Goal: Information Seeking & Learning: Learn about a topic

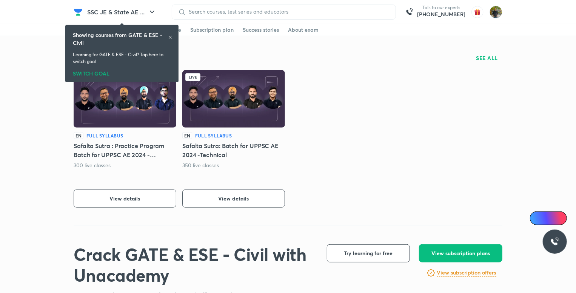
scroll to position [189, 0]
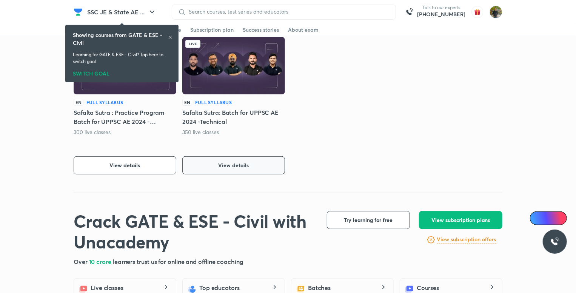
click at [268, 159] on button "View details" at bounding box center [233, 165] width 103 height 18
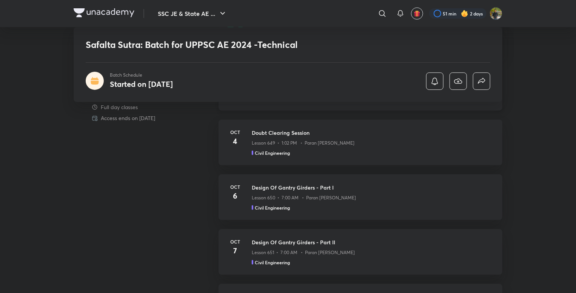
scroll to position [490, 0]
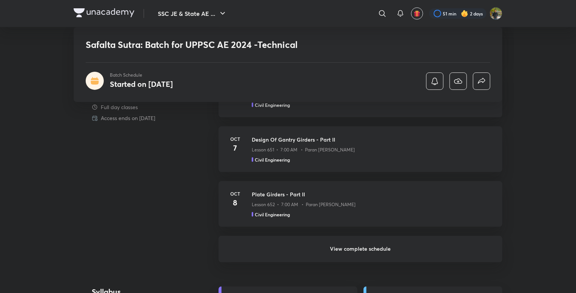
click at [376, 250] on h6 "View complete schedule" at bounding box center [360, 249] width 284 height 26
click at [376, 246] on h6 "View complete schedule" at bounding box center [360, 249] width 284 height 26
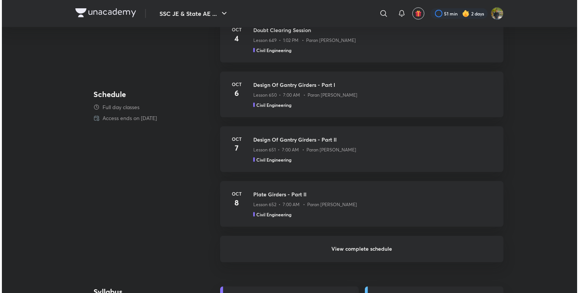
scroll to position [0, 0]
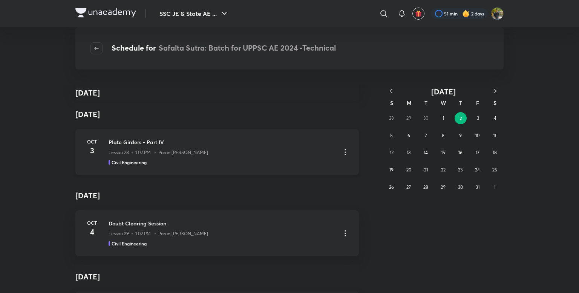
scroll to position [151, 0]
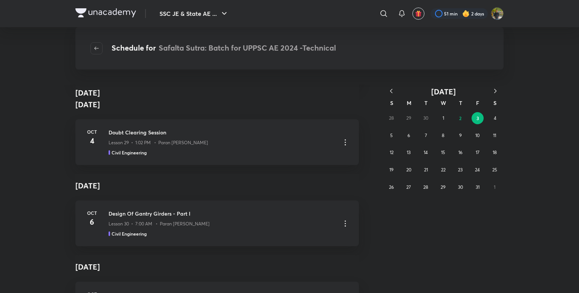
click at [389, 91] on icon "button" at bounding box center [392, 91] width 8 height 8
click at [442, 137] on abbr "11" at bounding box center [443, 135] width 3 height 6
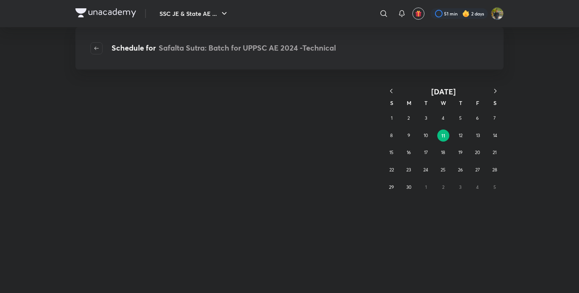
scroll to position [0, 0]
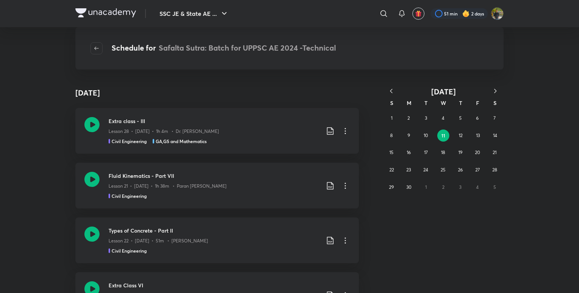
click at [394, 90] on icon "button" at bounding box center [392, 91] width 8 height 8
click at [447, 131] on button "9" at bounding box center [443, 135] width 12 height 12
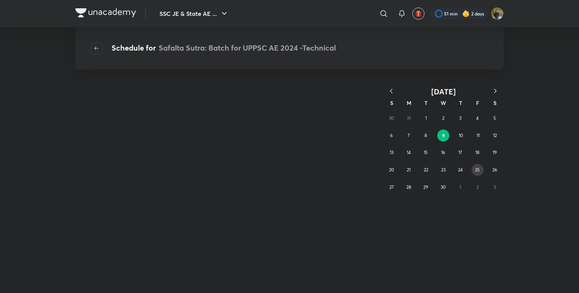
click at [474, 169] on button "25" at bounding box center [478, 170] width 12 height 12
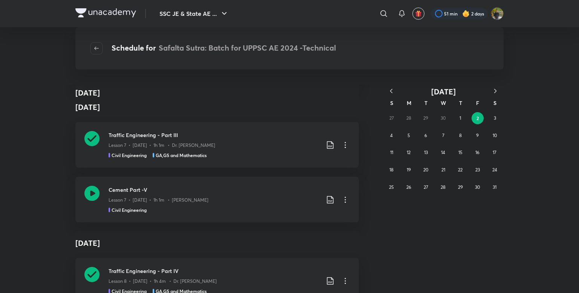
scroll to position [867, 0]
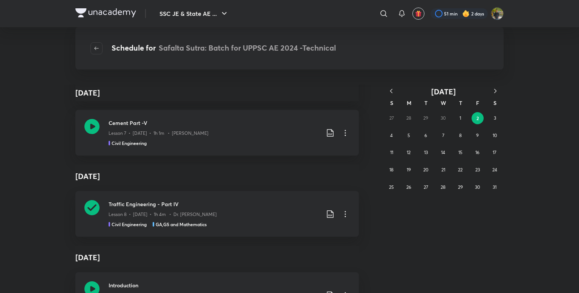
click at [492, 90] on icon "button" at bounding box center [496, 91] width 8 height 8
click at [439, 151] on button "18" at bounding box center [443, 152] width 12 height 12
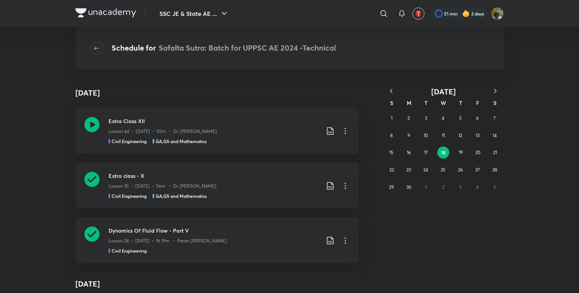
click at [496, 91] on icon "button" at bounding box center [496, 91] width 8 height 8
click at [457, 152] on button "17" at bounding box center [460, 152] width 12 height 12
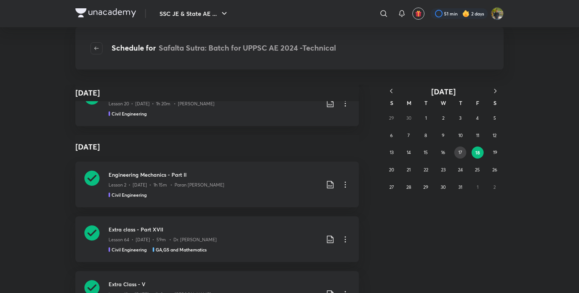
scroll to position [415, 0]
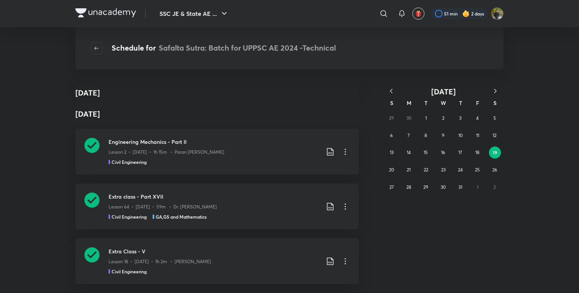
click at [391, 91] on icon "button" at bounding box center [391, 91] width 2 height 4
click at [445, 147] on button "18" at bounding box center [443, 152] width 12 height 12
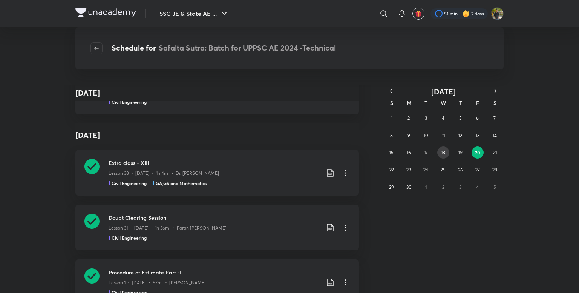
scroll to position [717, 0]
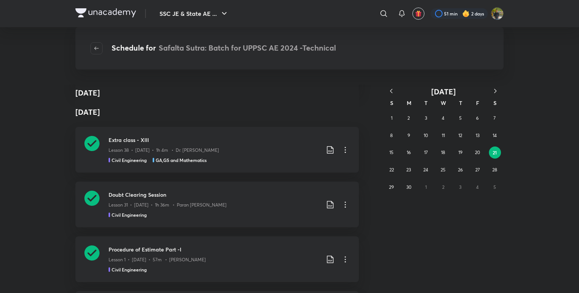
click at [493, 89] on icon "button" at bounding box center [496, 91] width 8 height 8
click at [493, 90] on icon "button" at bounding box center [496, 91] width 8 height 8
click at [393, 89] on icon "button" at bounding box center [392, 91] width 8 height 8
click at [447, 148] on button "13" at bounding box center [443, 152] width 12 height 12
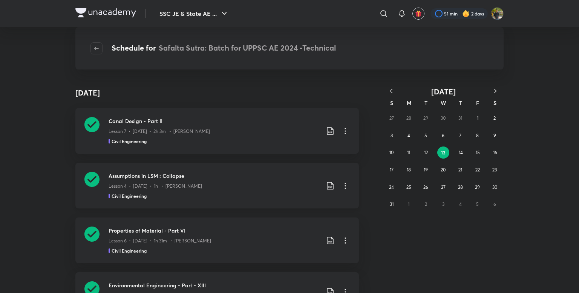
scroll to position [151, 0]
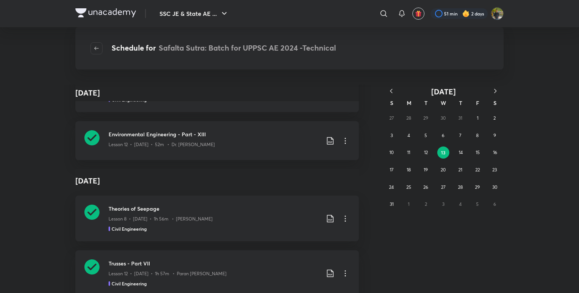
click at [391, 89] on icon "button" at bounding box center [392, 91] width 8 height 8
click at [426, 133] on abbr "8" at bounding box center [426, 135] width 3 height 6
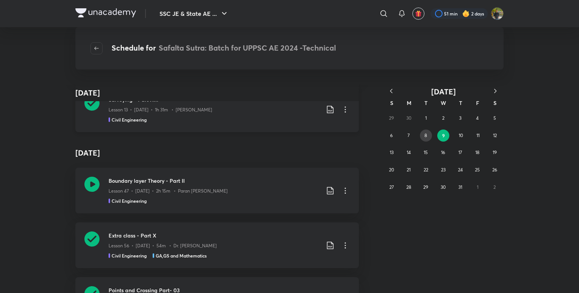
scroll to position [603, 0]
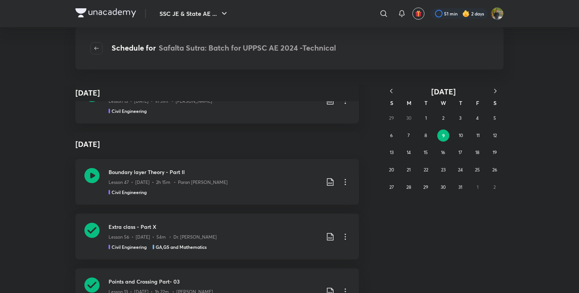
click at [392, 92] on icon "button" at bounding box center [391, 91] width 2 height 4
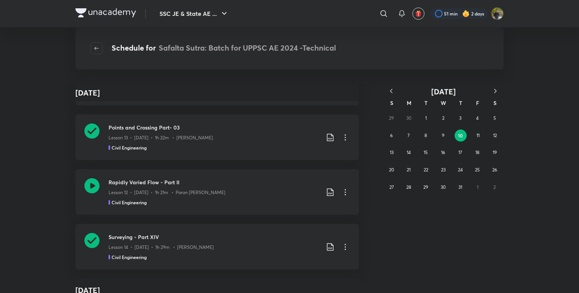
scroll to position [830, 0]
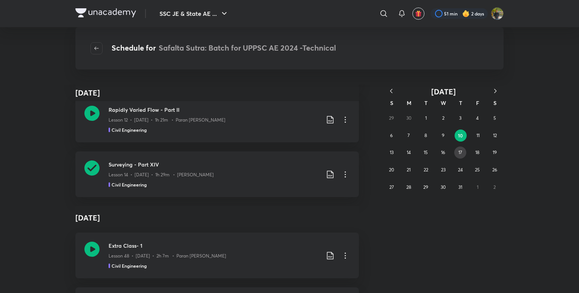
click at [459, 154] on abbr "17" at bounding box center [461, 152] width 4 height 6
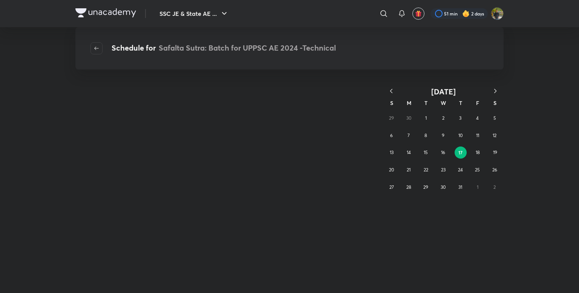
scroll to position [0, 0]
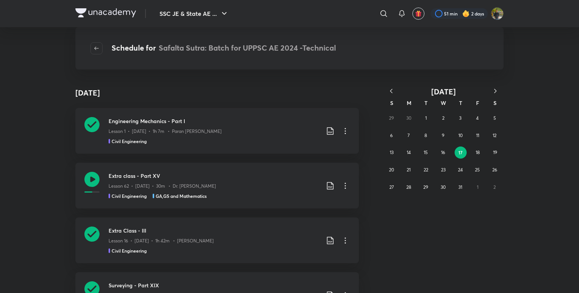
click at [390, 89] on icon "button" at bounding box center [392, 91] width 8 height 8
click at [390, 90] on icon "button" at bounding box center [392, 91] width 8 height 8
click at [448, 153] on button "14" at bounding box center [443, 152] width 12 height 12
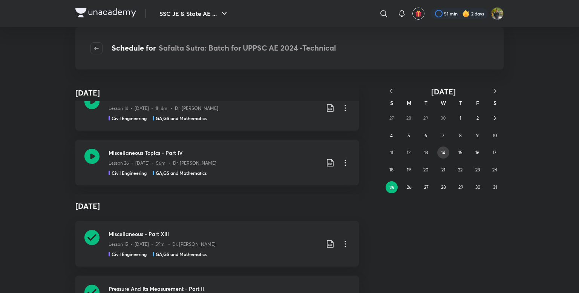
scroll to position [4216, 0]
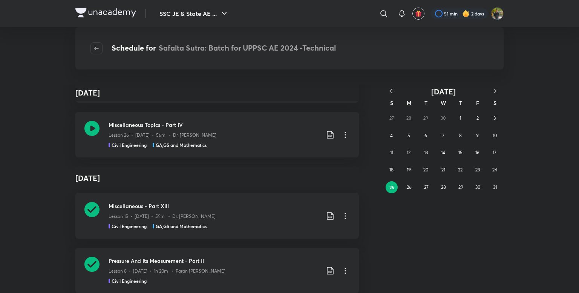
drag, startPoint x: 496, startPoint y: 88, endPoint x: 467, endPoint y: 115, distance: 40.0
click at [496, 88] on icon "button" at bounding box center [496, 91] width 8 height 8
click at [419, 120] on div "1 2 3 4 5 6 7 8 9 10 11 12 13 14 15 16 17 18 19 20 21 22 23 24 25 26 27 28 29 3…" at bounding box center [443, 152] width 121 height 86
click at [419, 118] on div "1 2 3 4 5 6 7 8 9 10 11 12 13 14 15 16 17 18 19 20 21 22 23 24 25 26 27 28 29 3…" at bounding box center [443, 152] width 121 height 86
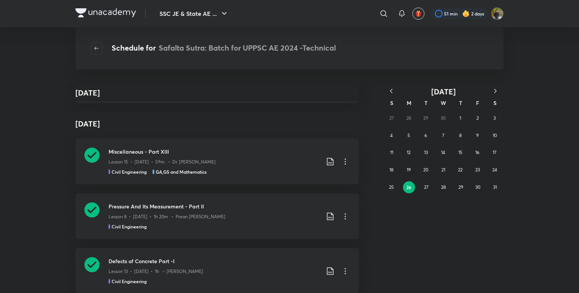
scroll to position [4330, 0]
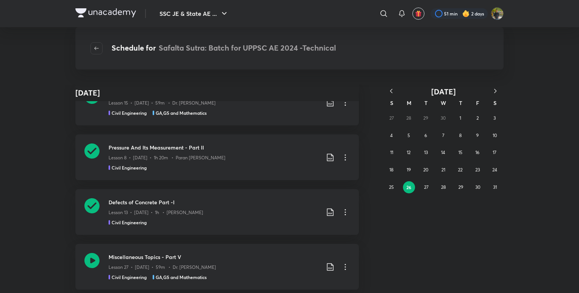
click at [497, 92] on icon "button" at bounding box center [496, 91] width 8 height 8
click at [414, 131] on button "9" at bounding box center [409, 135] width 12 height 12
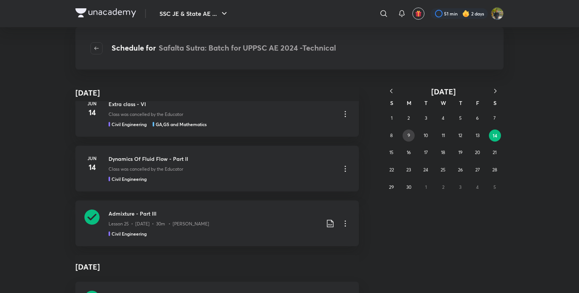
scroll to position [2455, 0]
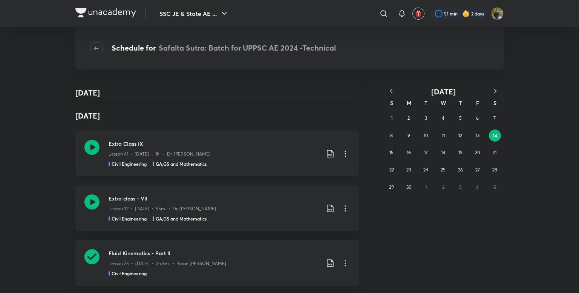
click at [341, 151] on icon at bounding box center [345, 153] width 9 height 9
click at [212, 209] on div "Lesson 32 • Jun 15 • 55m • Dr. Jaspal Singh" at bounding box center [214, 207] width 211 height 10
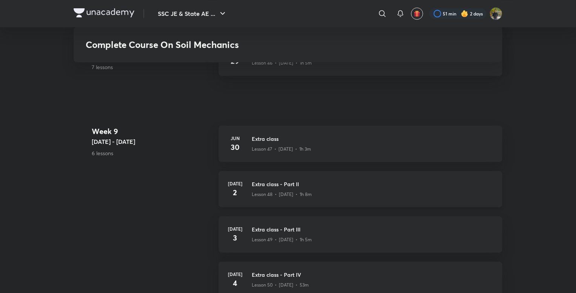
scroll to position [2568, 0]
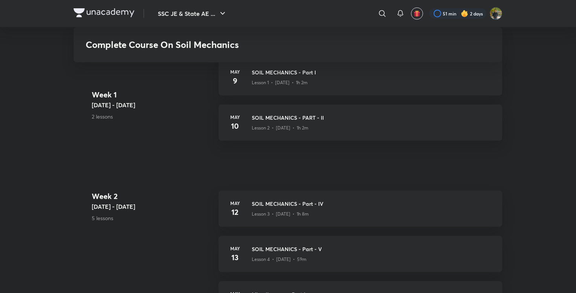
scroll to position [302, 0]
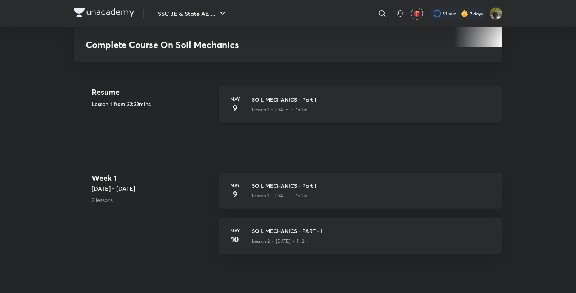
click at [304, 94] on div "May 9 SOIL MECHANICS - Part I Lesson 1 • May 9 • 1h 2m" at bounding box center [360, 104] width 284 height 36
click at [414, 105] on div "Lesson 1 • May 9 • 1h 2m" at bounding box center [372, 108] width 241 height 10
click at [338, 103] on div "Lesson 1 • May 9 • 1h 2m" at bounding box center [372, 108] width 241 height 10
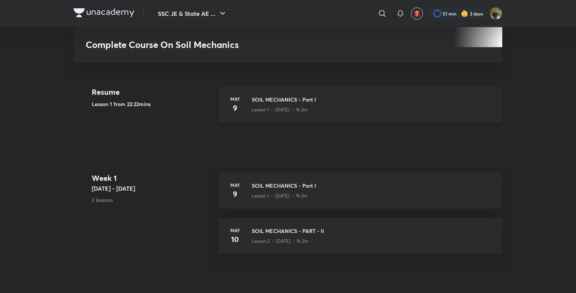
click at [492, 97] on h3 "SOIL MECHANICS - Part I" at bounding box center [372, 99] width 241 height 8
click at [347, 98] on h3 "SOIL MECHANICS - Part I" at bounding box center [372, 99] width 241 height 8
click at [351, 106] on div "Lesson 1 • May 9 • 1h 2m" at bounding box center [372, 108] width 241 height 10
click at [357, 110] on div "Lesson 1 • May 9 • 1h 2m" at bounding box center [372, 108] width 241 height 10
click at [316, 99] on h3 "SOIL MECHANICS - Part I" at bounding box center [372, 99] width 241 height 8
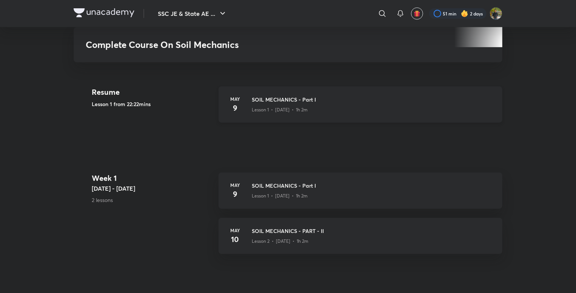
click at [316, 99] on h3 "SOIL MECHANICS - Part I" at bounding box center [372, 99] width 241 height 8
click at [336, 115] on div "May 9 SOIL MECHANICS - Part I Lesson 1 • May 9 • 1h 2m" at bounding box center [360, 104] width 284 height 36
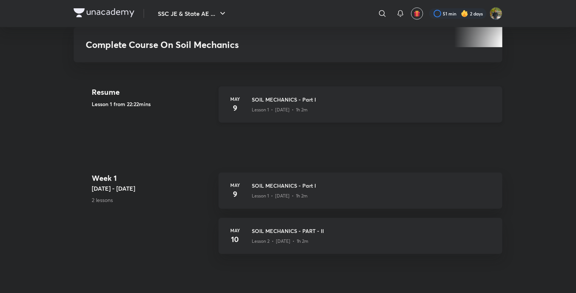
click at [336, 115] on div "May 9 SOIL MECHANICS - Part I Lesson 1 • May 9 • 1h 2m" at bounding box center [360, 104] width 284 height 36
click at [106, 100] on h5 "Lesson 1 from 22:22mins" at bounding box center [152, 104] width 121 height 8
click at [230, 102] on h4 "9" at bounding box center [234, 107] width 15 height 11
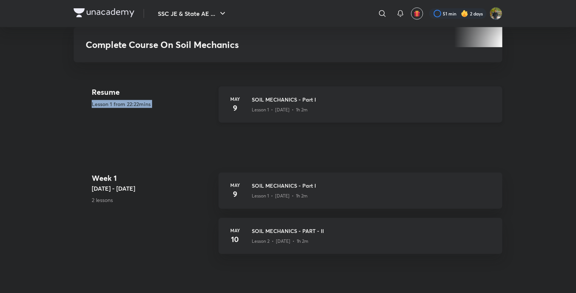
click at [366, 112] on div "Lesson 1 • May 9 • 1h 2m" at bounding box center [372, 108] width 241 height 10
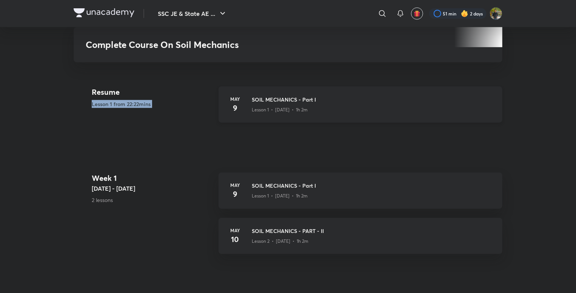
click at [366, 112] on div "Lesson 1 • May 9 • 1h 2m" at bounding box center [372, 108] width 241 height 10
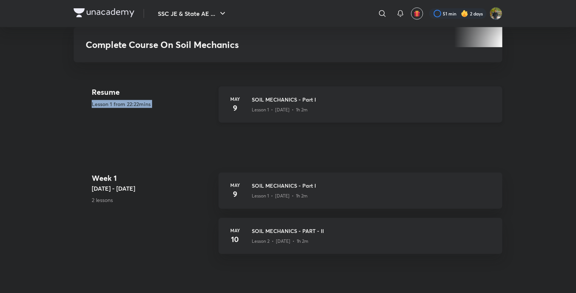
click at [366, 112] on div "Lesson 1 • May 9 • 1h 2m" at bounding box center [372, 108] width 241 height 10
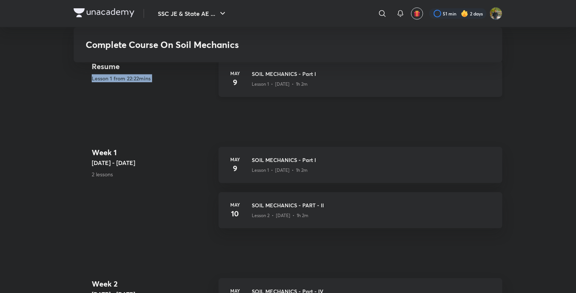
scroll to position [339, 0]
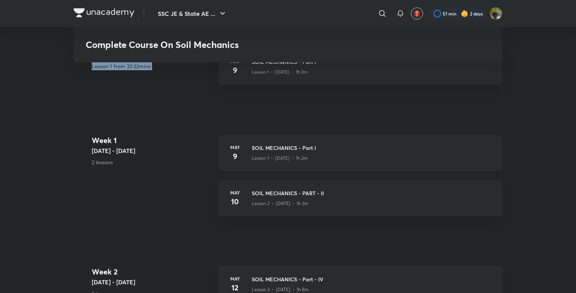
click at [376, 152] on div "Lesson 1 • May 9 • 1h 2m" at bounding box center [372, 157] width 241 height 10
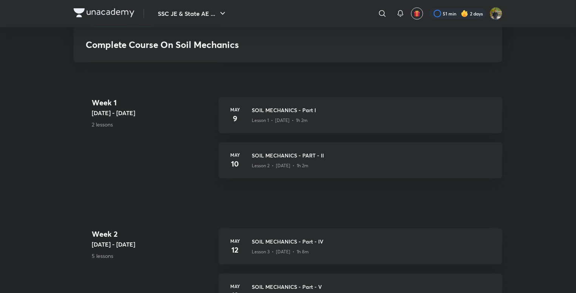
click at [421, 292] on iframe at bounding box center [288, 146] width 576 height 293
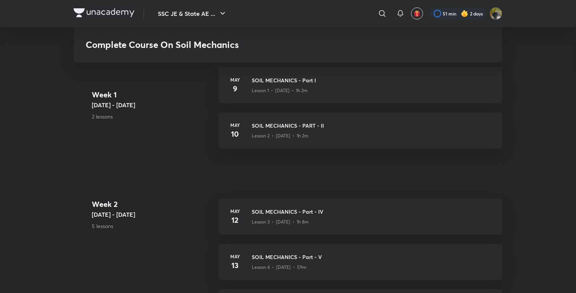
scroll to position [453, 0]
